Goal: Task Accomplishment & Management: Manage account settings

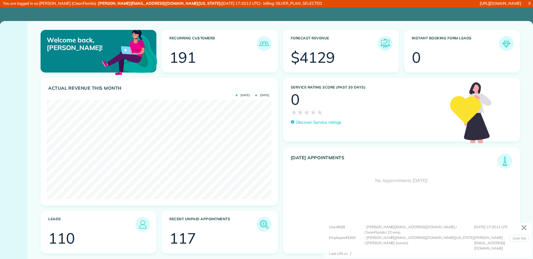
scroll to position [99, 225]
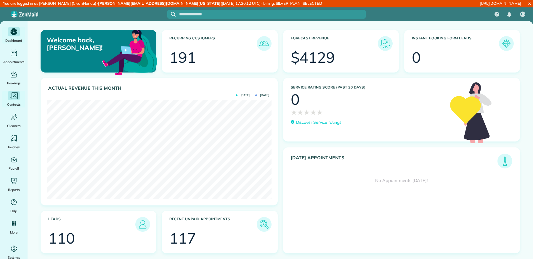
click at [12, 98] on icon "Main" at bounding box center [13, 95] width 9 height 9
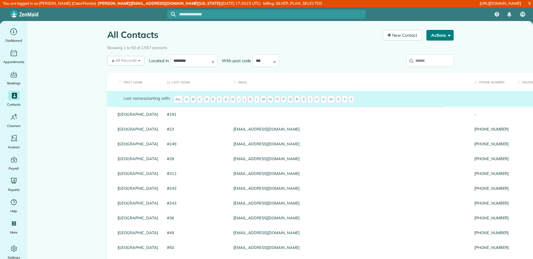
click at [435, 34] on button "Actions" at bounding box center [439, 35] width 27 height 11
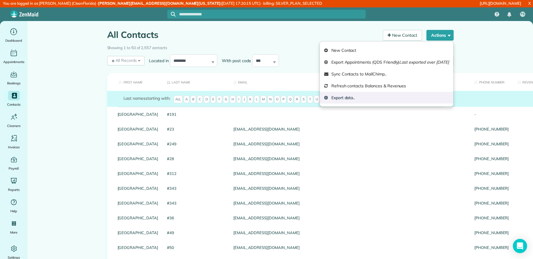
click at [372, 99] on link "Export data.." at bounding box center [387, 98] width 134 height 12
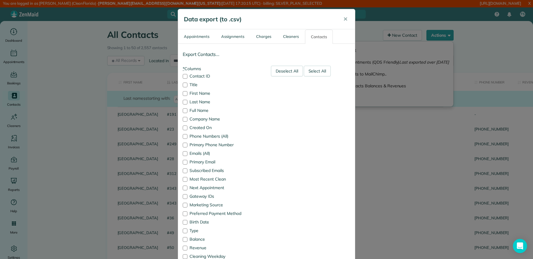
scroll to position [103, 0]
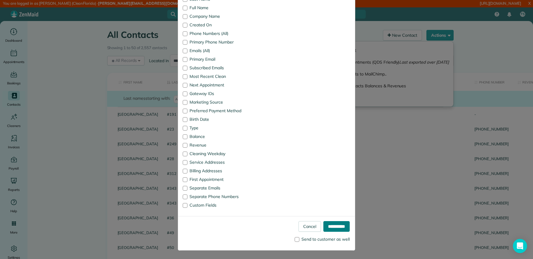
click at [333, 225] on input "**********" at bounding box center [336, 226] width 26 height 11
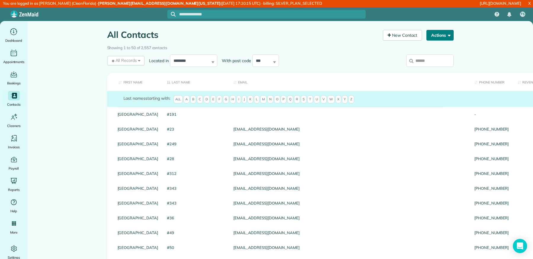
click at [442, 38] on button "Actions" at bounding box center [439, 35] width 27 height 11
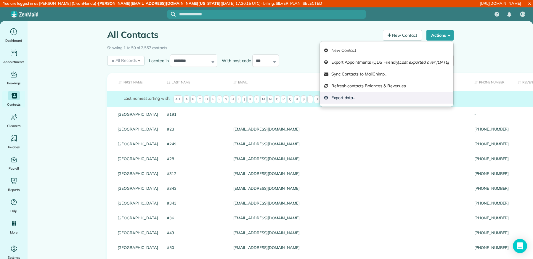
click at [380, 94] on link "Export data.." at bounding box center [387, 98] width 134 height 12
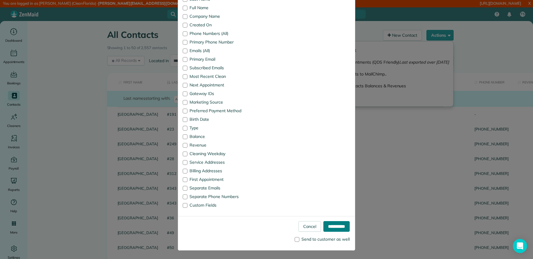
click at [335, 223] on input "**********" at bounding box center [336, 226] width 26 height 11
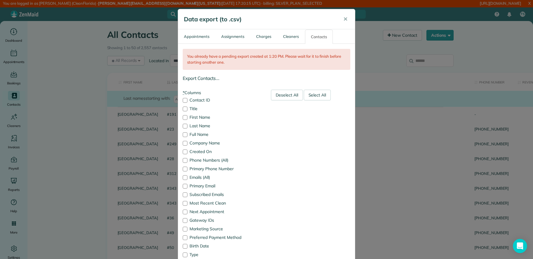
scroll to position [126, 0]
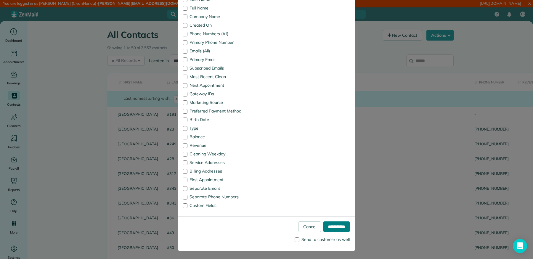
click at [325, 222] on input "**********" at bounding box center [336, 226] width 26 height 11
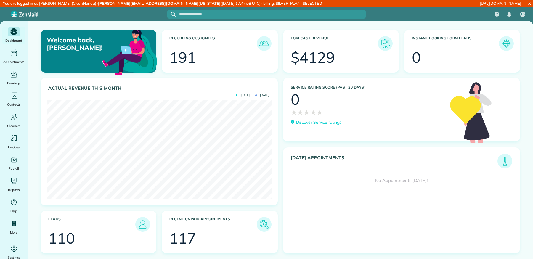
scroll to position [99, 225]
click at [9, 249] on icon "Main" at bounding box center [13, 248] width 9 height 9
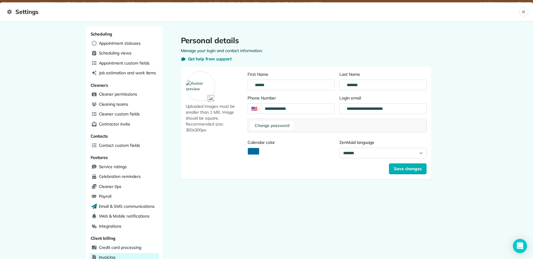
scroll to position [120, 0]
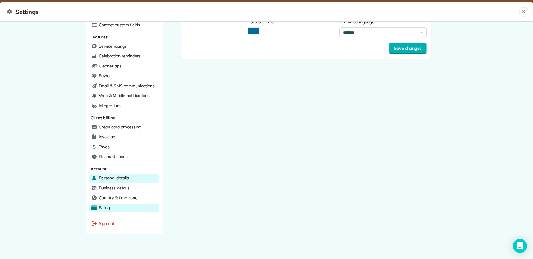
click at [121, 205] on div "Billing" at bounding box center [124, 208] width 70 height 9
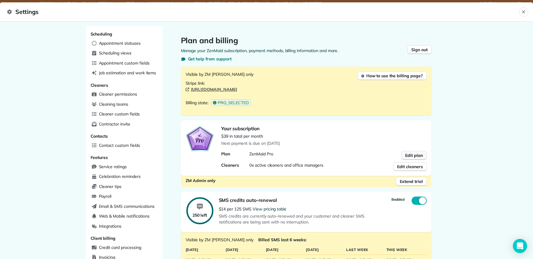
scroll to position [307, 0]
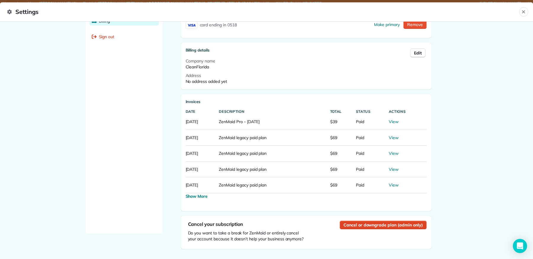
click at [367, 222] on span "Cancel or downgrade plan (admin only)" at bounding box center [382, 225] width 79 height 6
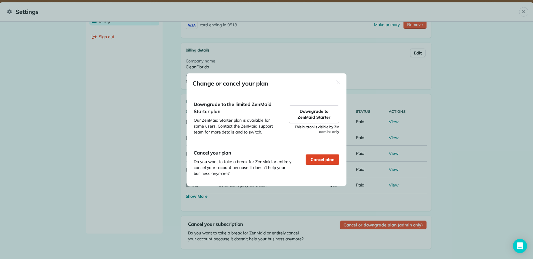
click at [321, 161] on span "Cancel plan" at bounding box center [323, 160] width 24 height 6
